Goal: Information Seeking & Learning: Learn about a topic

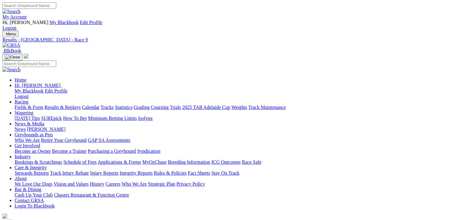
click at [25, 105] on link "Fields & Form" at bounding box center [29, 107] width 29 height 5
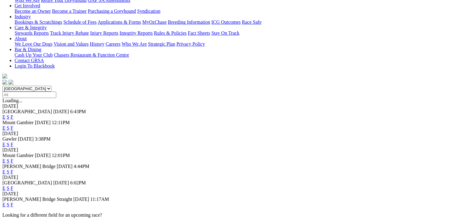
scroll to position [152, 0]
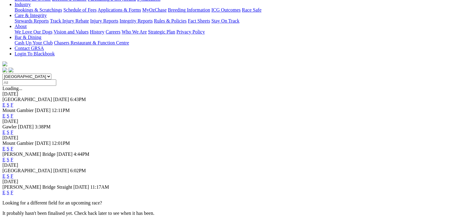
click at [13, 173] on link "F" at bounding box center [12, 175] width 3 height 5
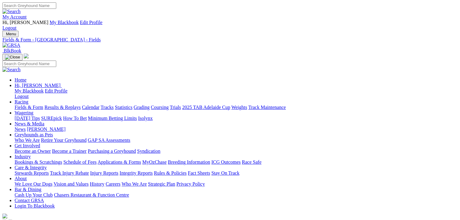
click at [22, 105] on link "Fields & Form" at bounding box center [29, 107] width 29 height 5
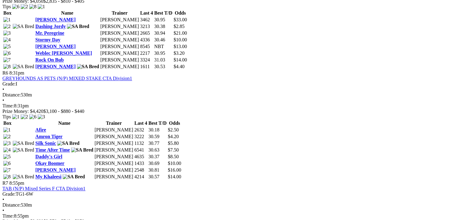
scroll to position [791, 0]
